Goal: Information Seeking & Learning: Learn about a topic

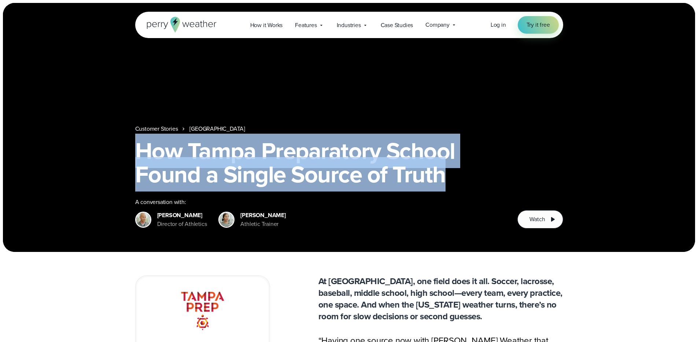
drag, startPoint x: 458, startPoint y: 171, endPoint x: 136, endPoint y: 162, distance: 322.0
click at [136, 162] on h1 "How Tampa Preparatory School Found a Single Source of Truth" at bounding box center [349, 162] width 428 height 47
copy h1 "How Tampa Preparatory School Found a Single Source of Truth"
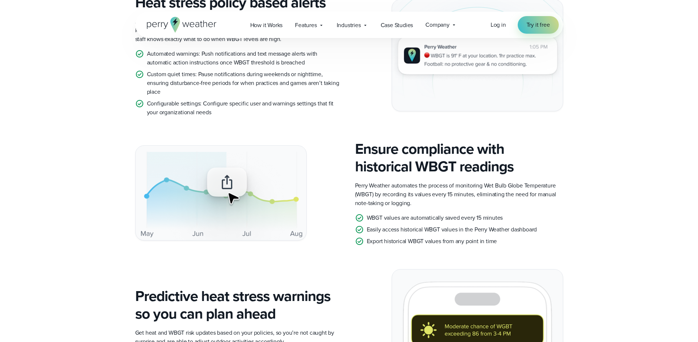
scroll to position [747, 0]
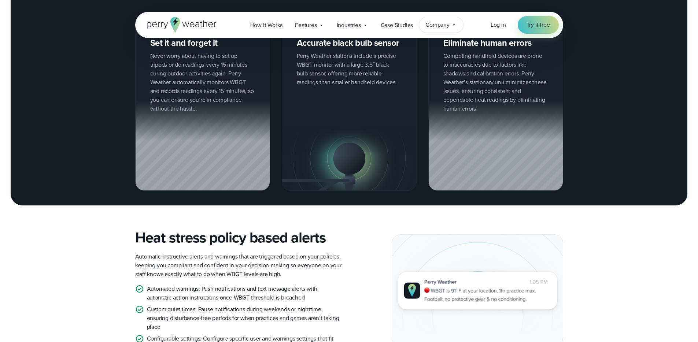
click at [454, 24] on icon at bounding box center [454, 25] width 6 height 6
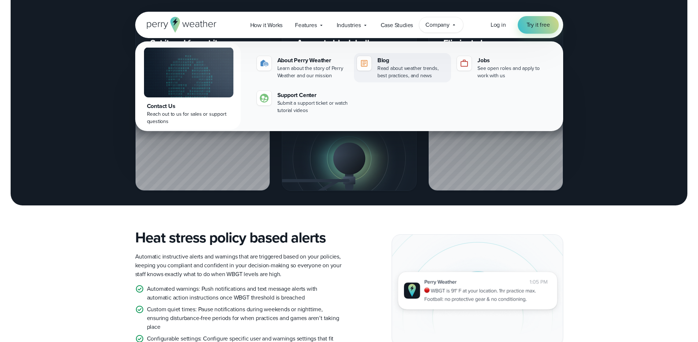
click at [408, 77] on div "Read about weather trends, best practices, and news" at bounding box center [413, 72] width 71 height 15
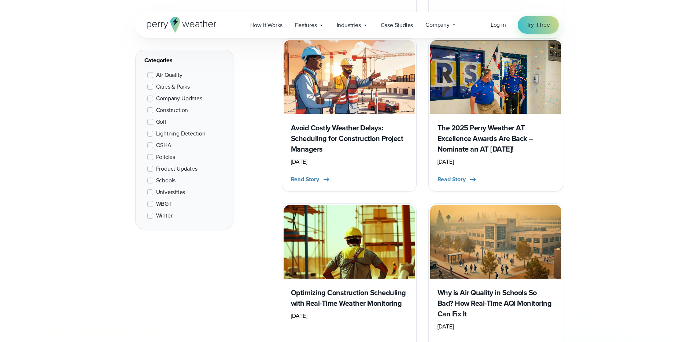
scroll to position [947, 0]
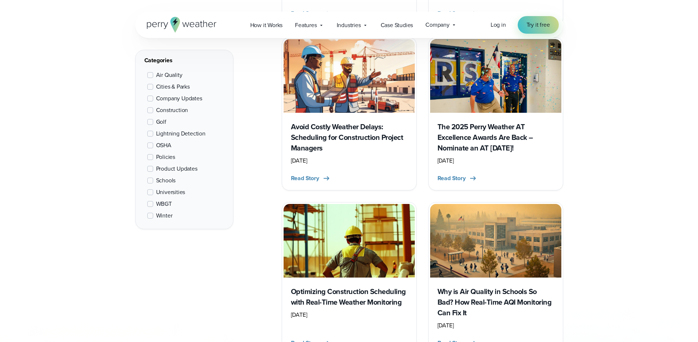
click at [166, 204] on span "WBGT" at bounding box center [164, 204] width 16 height 9
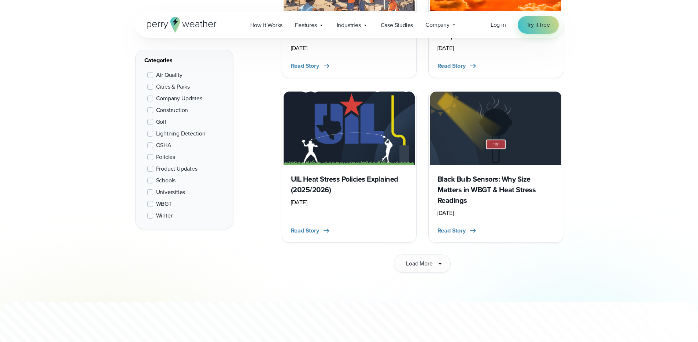
scroll to position [1040, 0]
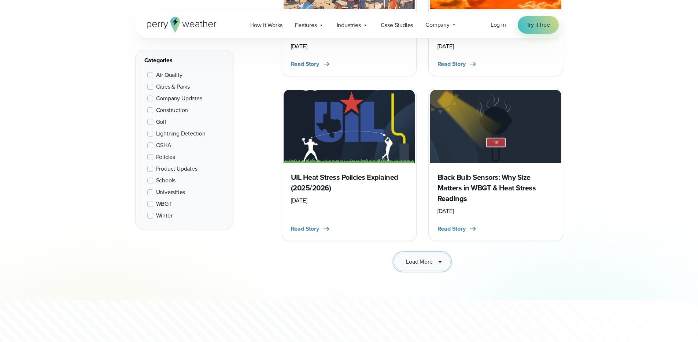
click at [428, 257] on button "Load More" at bounding box center [422, 262] width 56 height 18
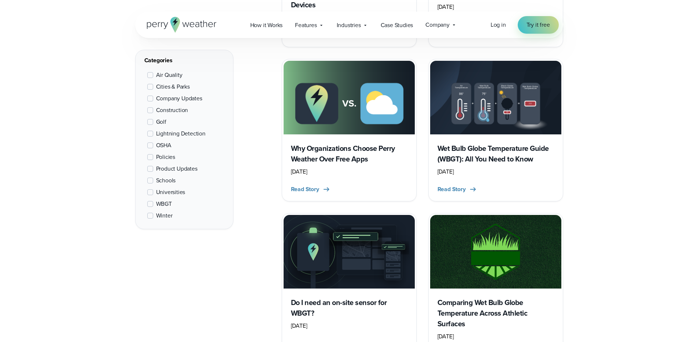
scroll to position [1433, 0]
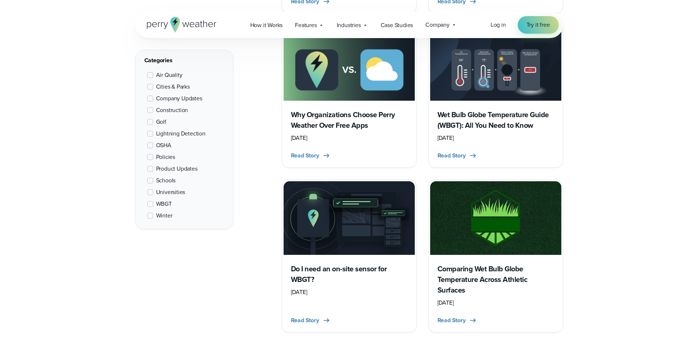
click at [477, 218] on img at bounding box center [495, 218] width 131 height 74
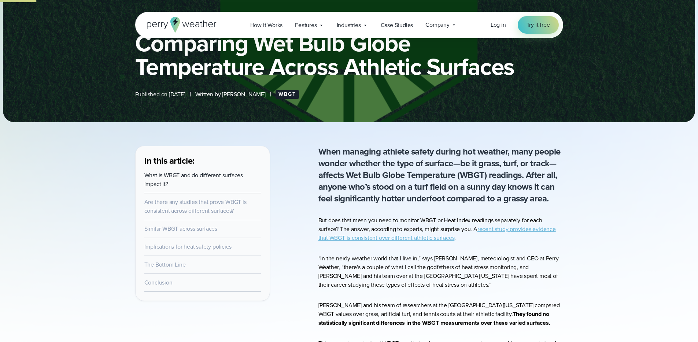
scroll to position [120, 0]
